Goal: Task Accomplishment & Management: Manage account settings

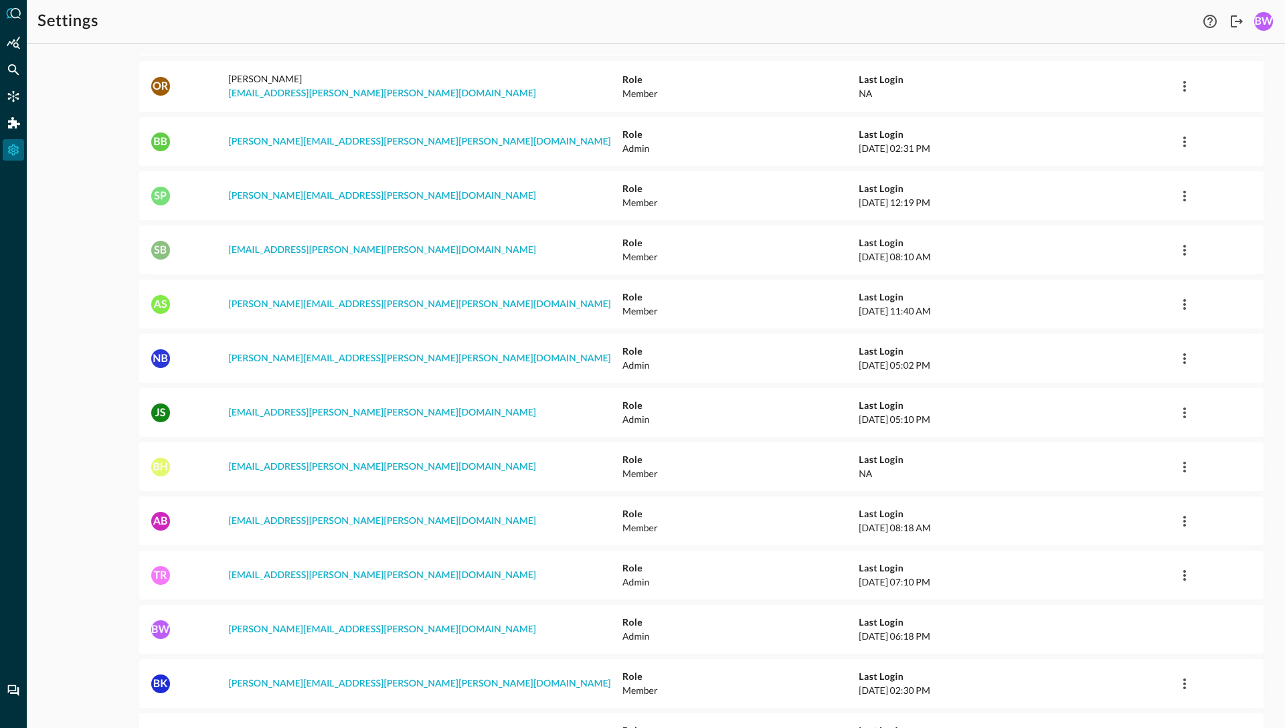
scroll to position [250, 0]
click at [1187, 352] on icon "button" at bounding box center [1185, 360] width 16 height 16
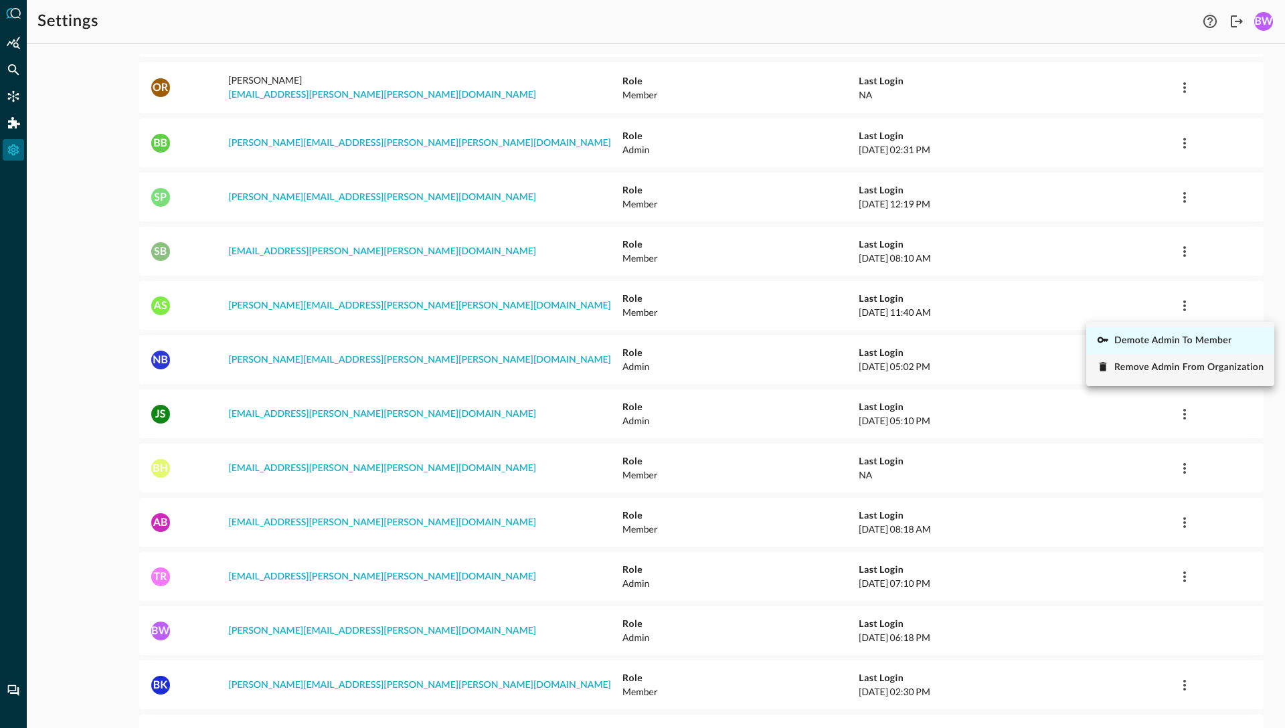
click at [1156, 339] on span "Demote Admin to Member" at bounding box center [1173, 340] width 118 height 9
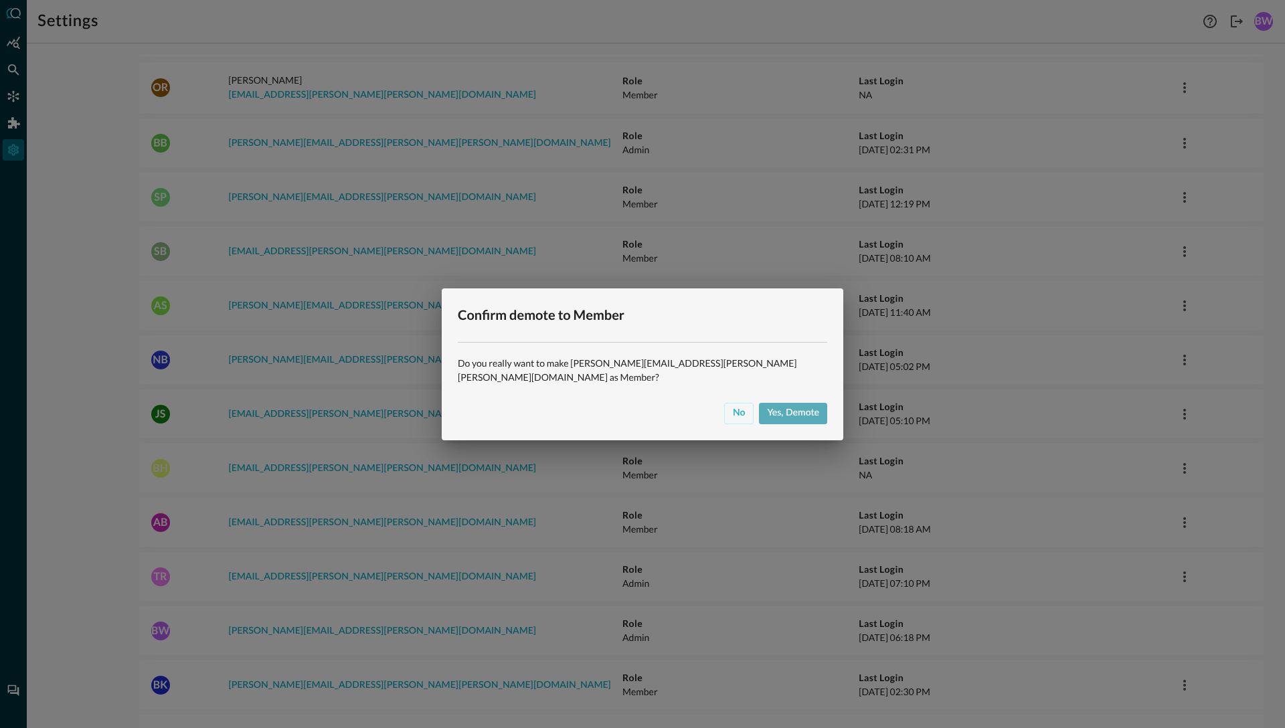
click at [777, 407] on div "Yes, demote" at bounding box center [793, 413] width 52 height 17
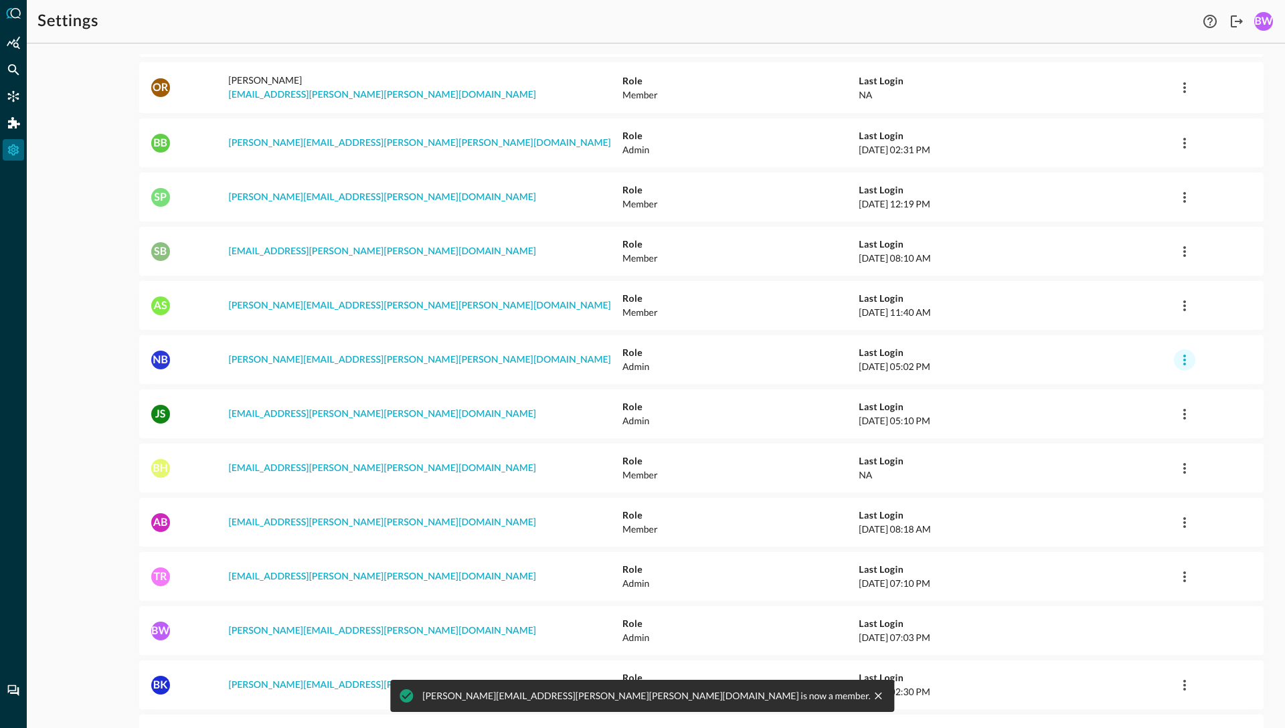
click at [1186, 355] on icon "button" at bounding box center [1184, 360] width 3 height 11
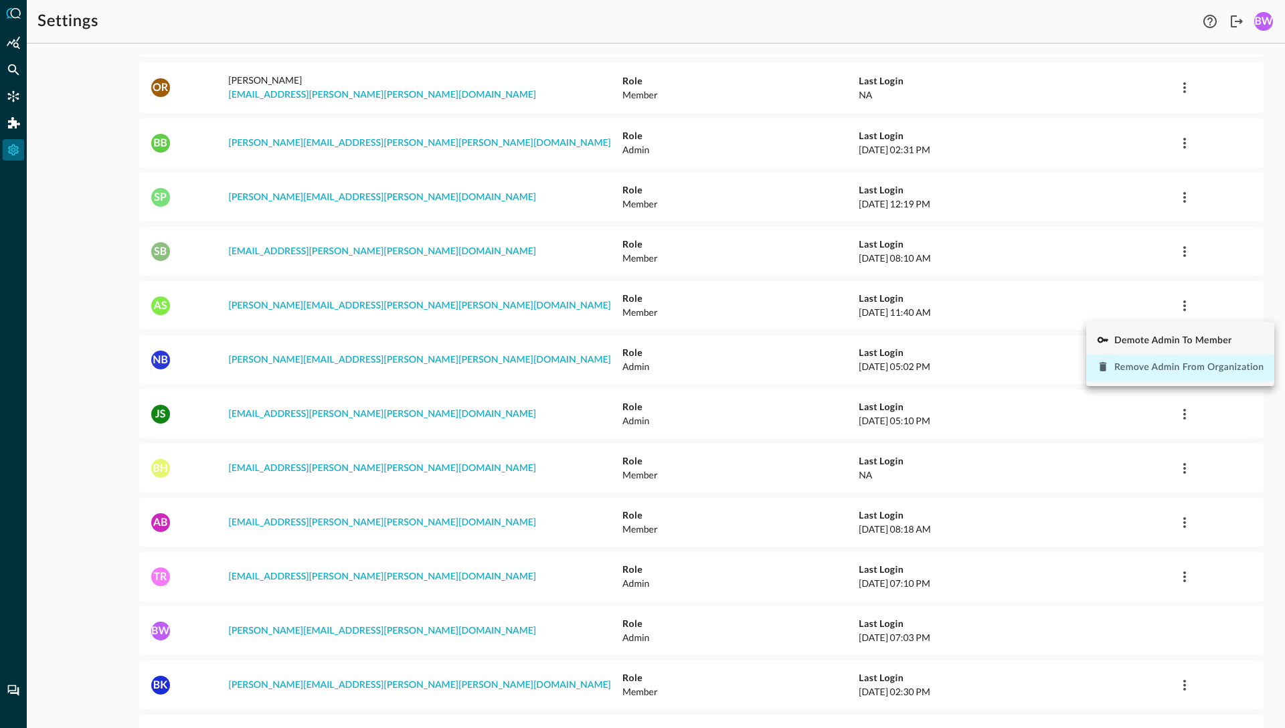
click at [1139, 369] on span "Remove Admin from Organization" at bounding box center [1188, 367] width 149 height 9
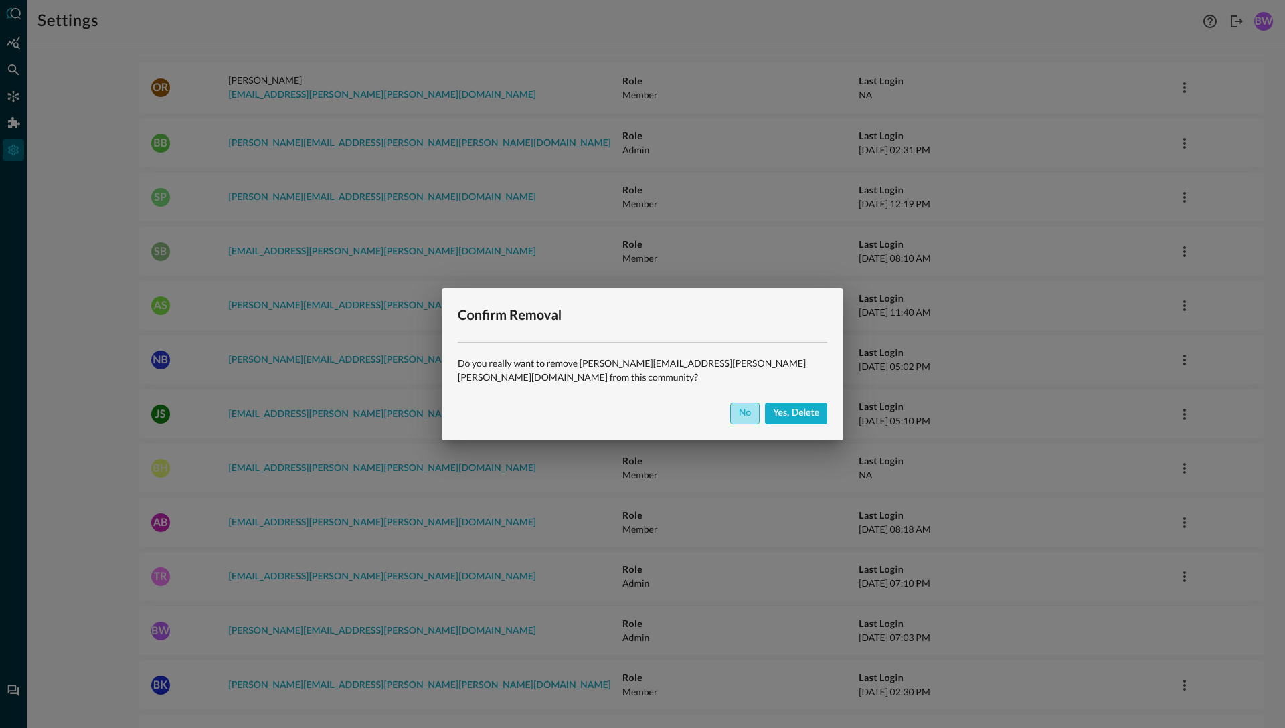
click at [752, 410] on button "No" at bounding box center [745, 413] width 30 height 21
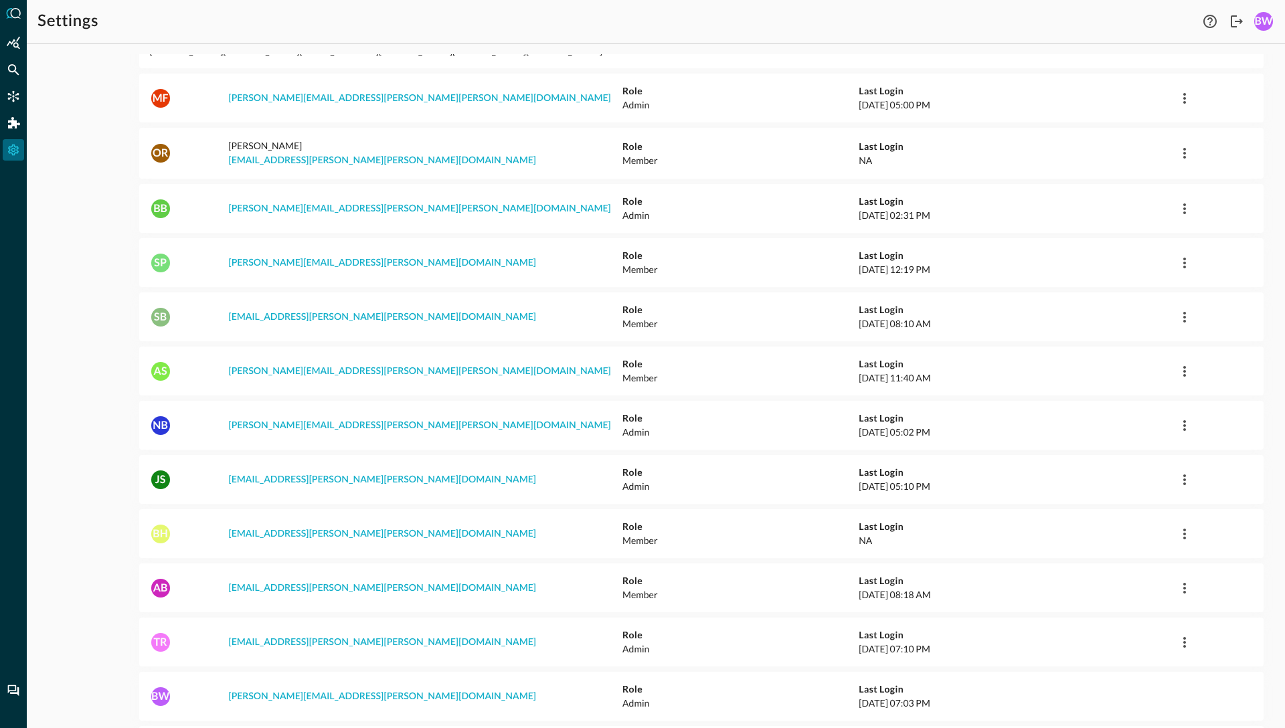
scroll to position [187, 0]
click at [1185, 416] on icon "button" at bounding box center [1185, 424] width 16 height 16
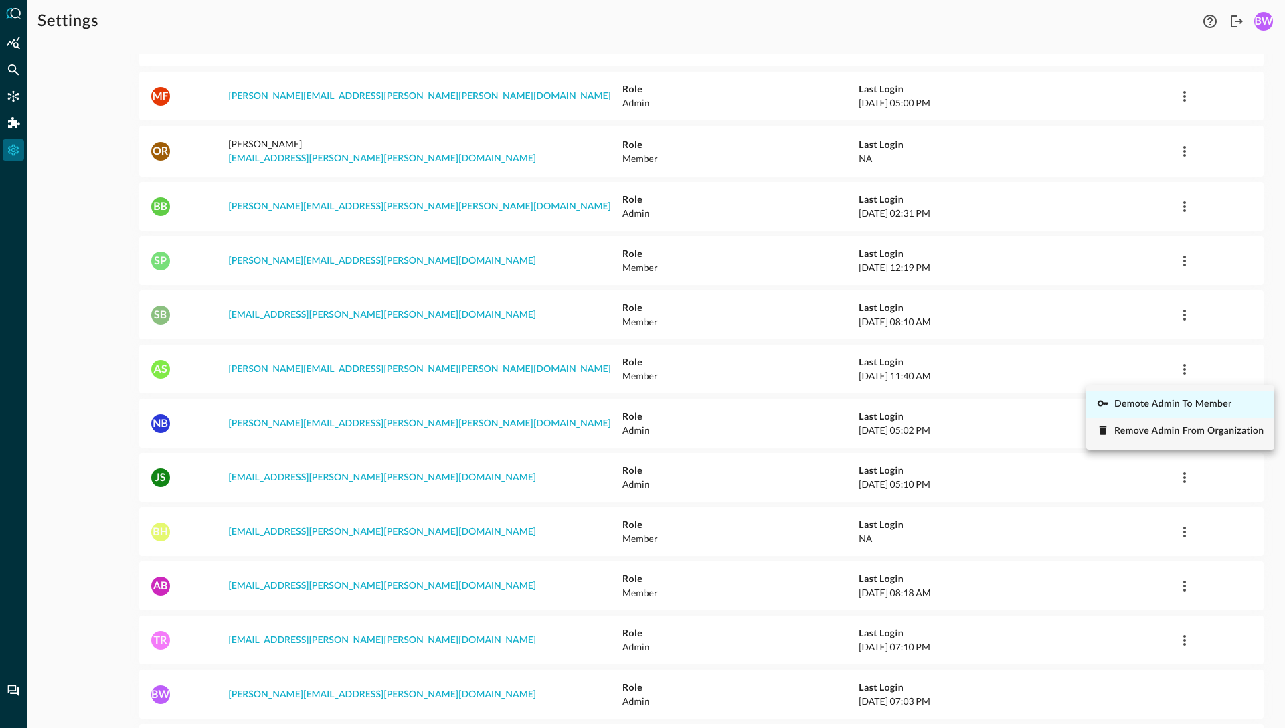
click at [1150, 404] on span "Demote Admin to Member" at bounding box center [1173, 404] width 118 height 9
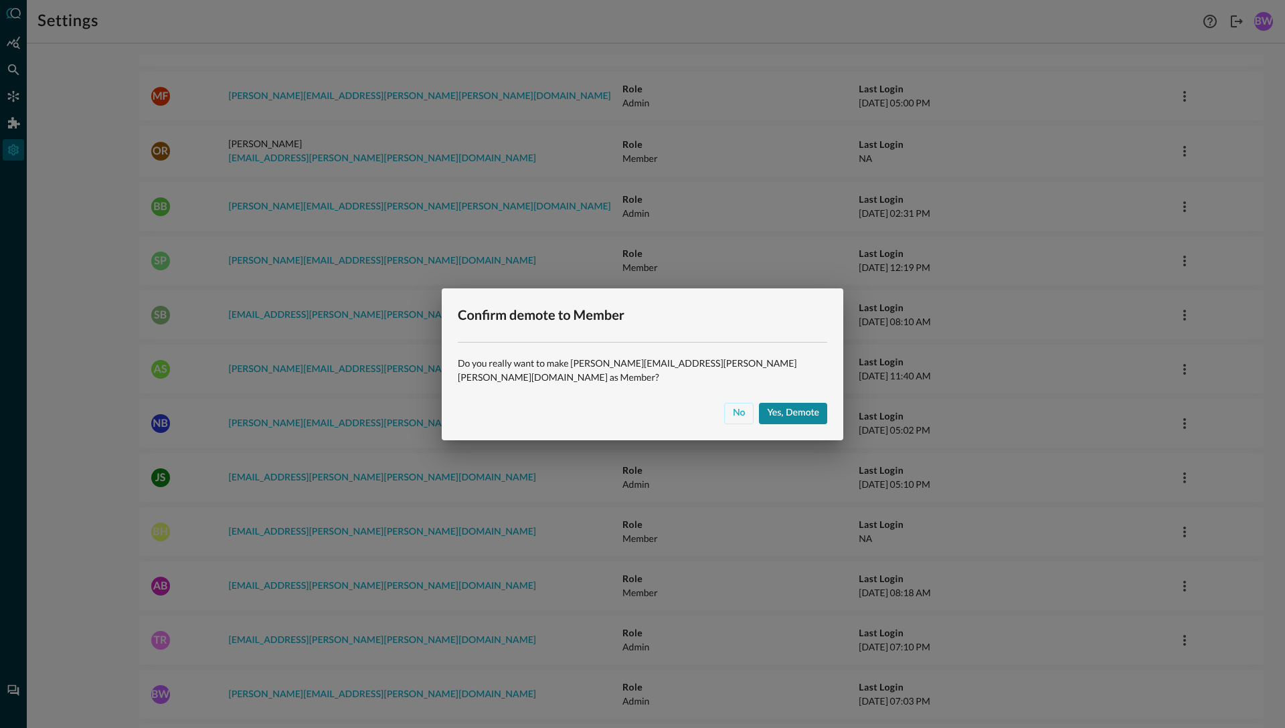
click at [780, 411] on div "Yes, demote" at bounding box center [793, 413] width 52 height 17
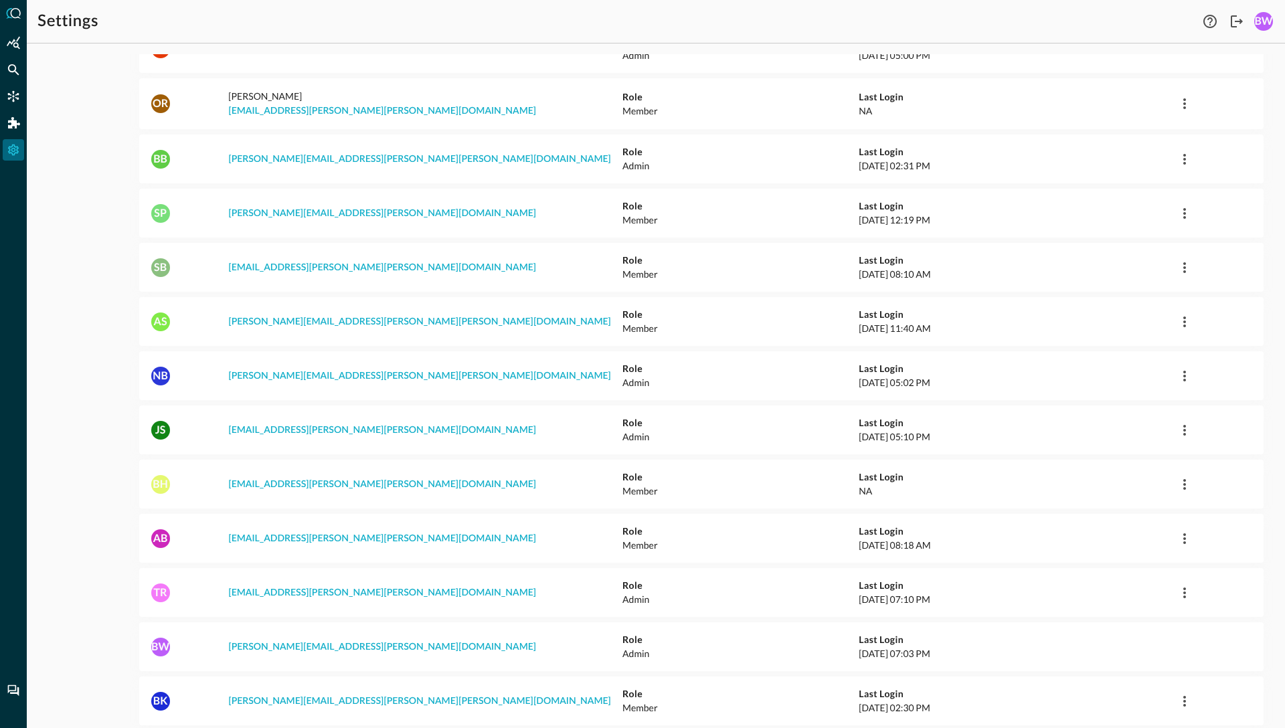
scroll to position [256, 0]
